Goal: Task Accomplishment & Management: Use online tool/utility

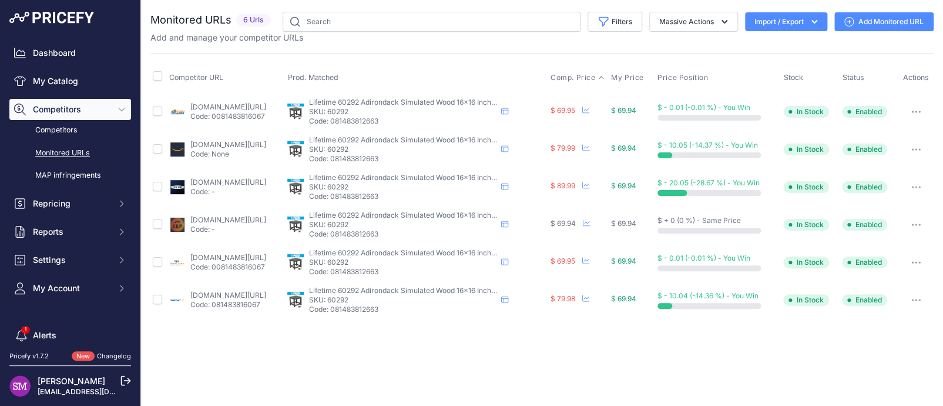
click at [595, 77] on span "Comp. Price" at bounding box center [573, 77] width 45 height 9
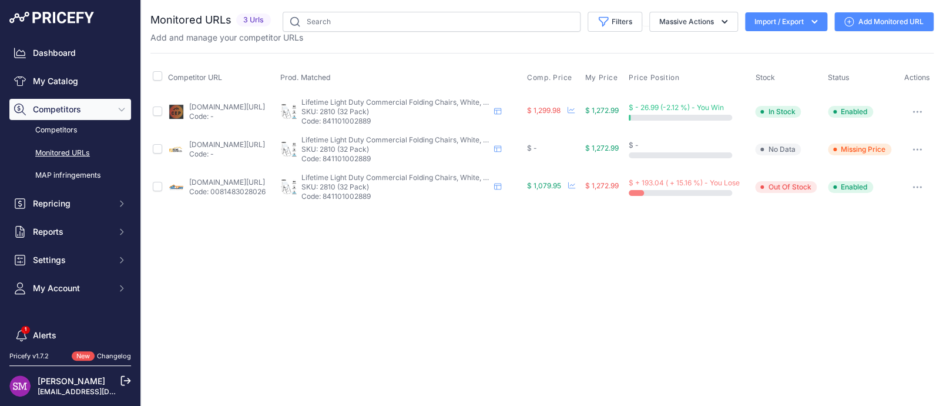
click at [919, 152] on button "button" at bounding box center [918, 149] width 24 height 16
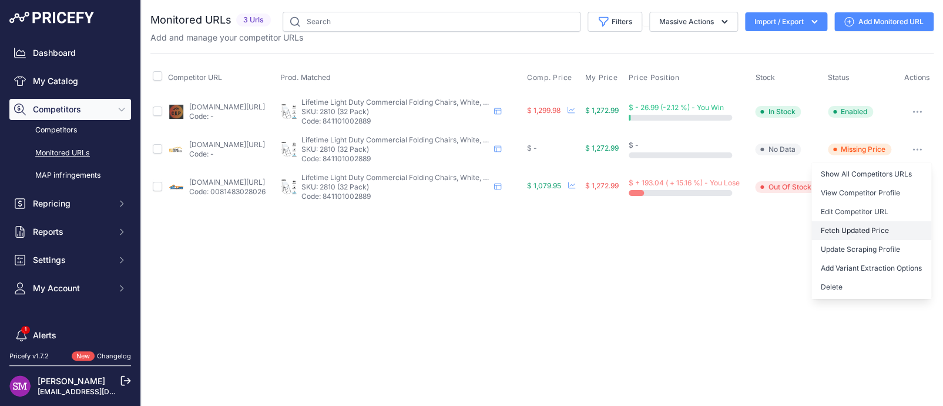
click at [855, 230] on button "Fetch Updated Price" at bounding box center [872, 230] width 120 height 19
